Goal: Task Accomplishment & Management: Use online tool/utility

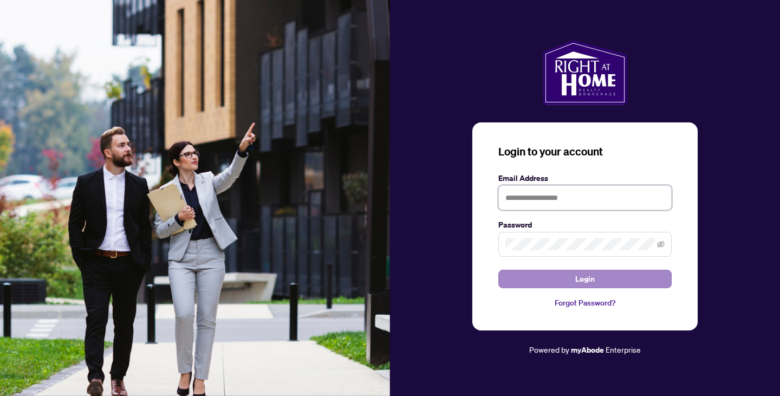
type input "**********"
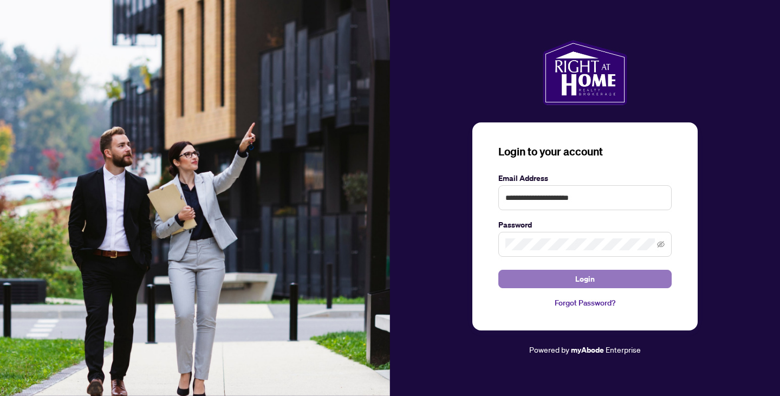
click at [580, 277] on span "Login" at bounding box center [585, 278] width 20 height 17
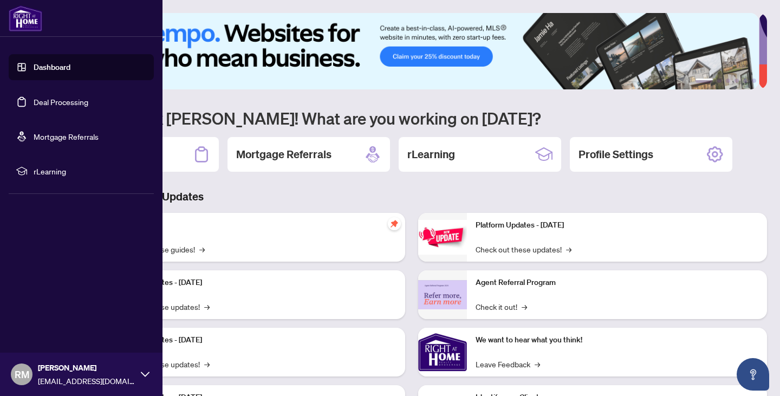
click at [34, 98] on link "Deal Processing" at bounding box center [61, 102] width 55 height 10
